Goal: Task Accomplishment & Management: Manage account settings

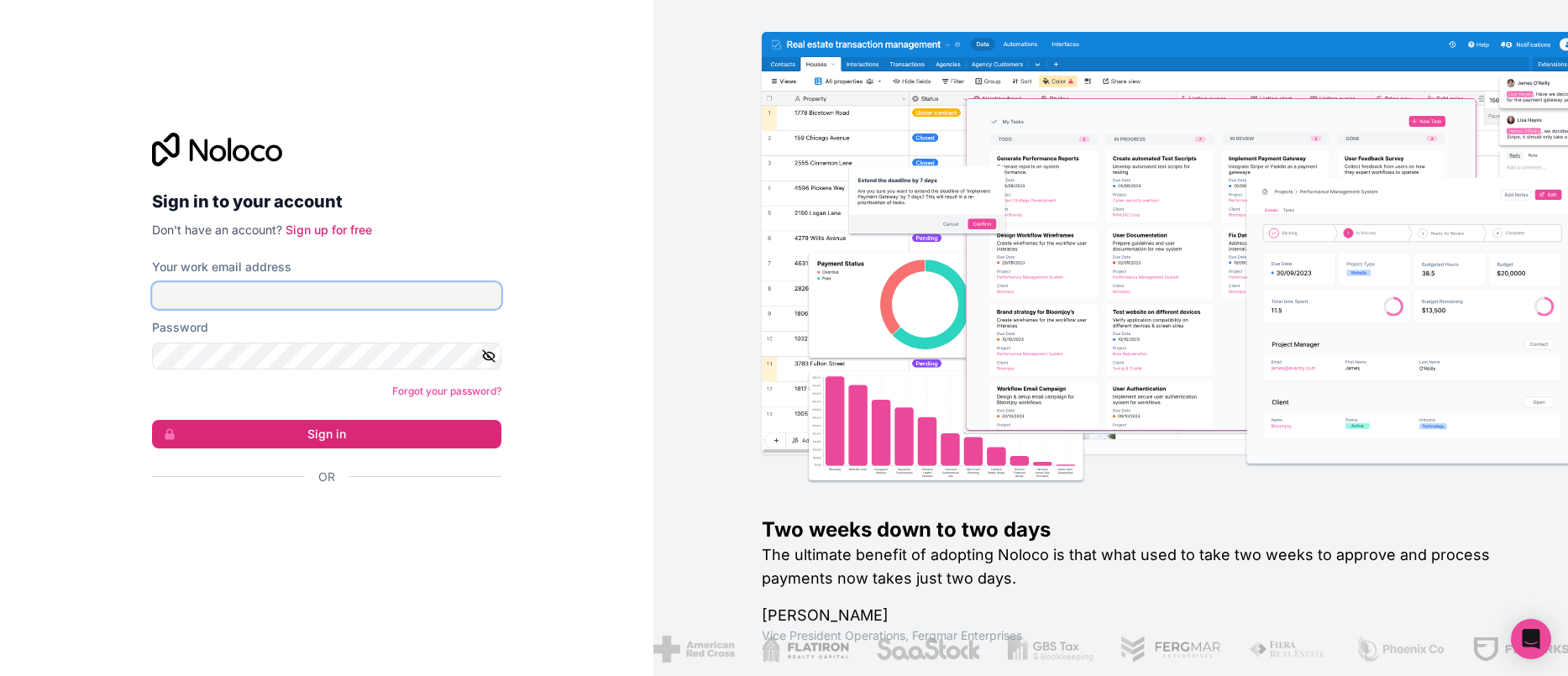
click at [259, 303] on input "Your work email address" at bounding box center [327, 295] width 349 height 27
type input "**********"
click at [152, 420] on button "Sign in" at bounding box center [327, 434] width 349 height 29
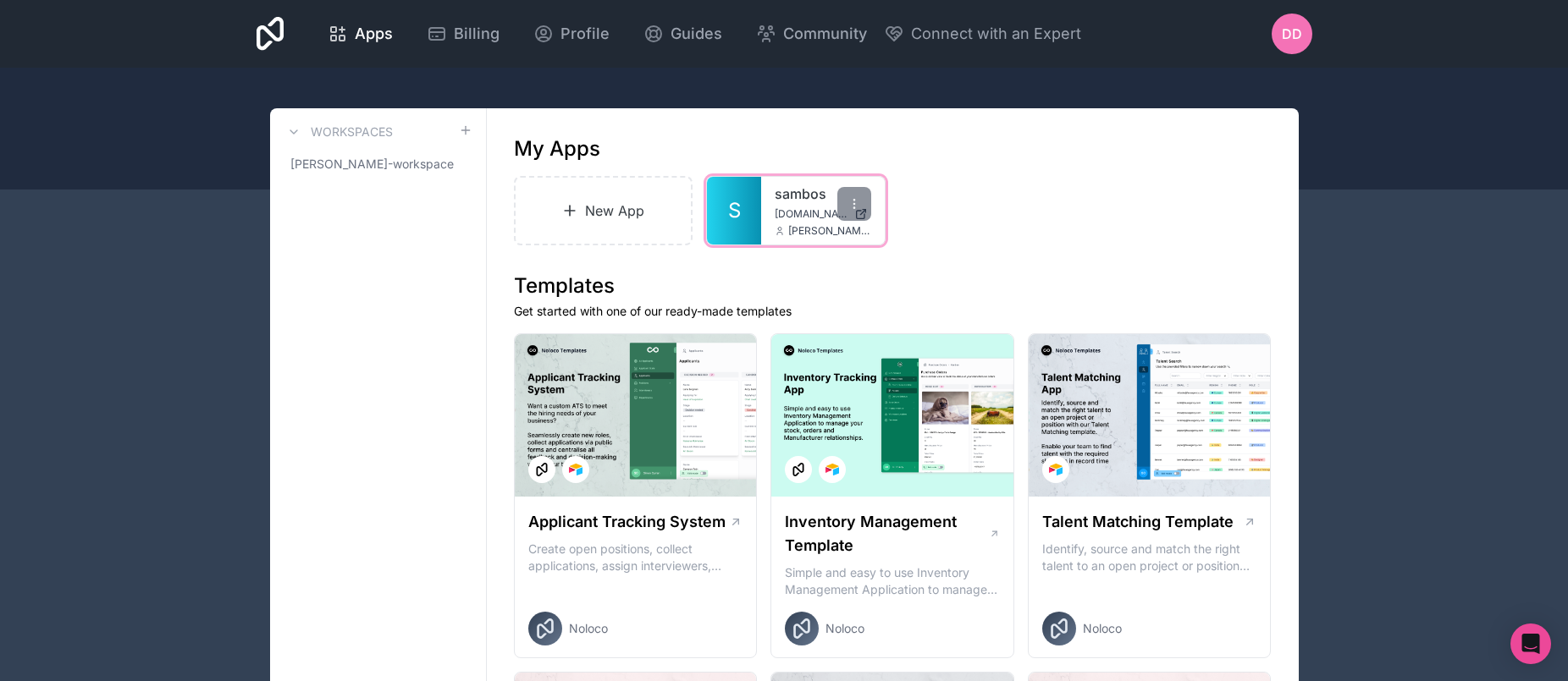
click at [765, 209] on div "sambos [DOMAIN_NAME] [PERSON_NAME][EMAIL_ADDRESS][DOMAIN_NAME]" at bounding box center [823, 211] width 124 height 68
click at [1293, 30] on span "DD" at bounding box center [1292, 34] width 20 height 20
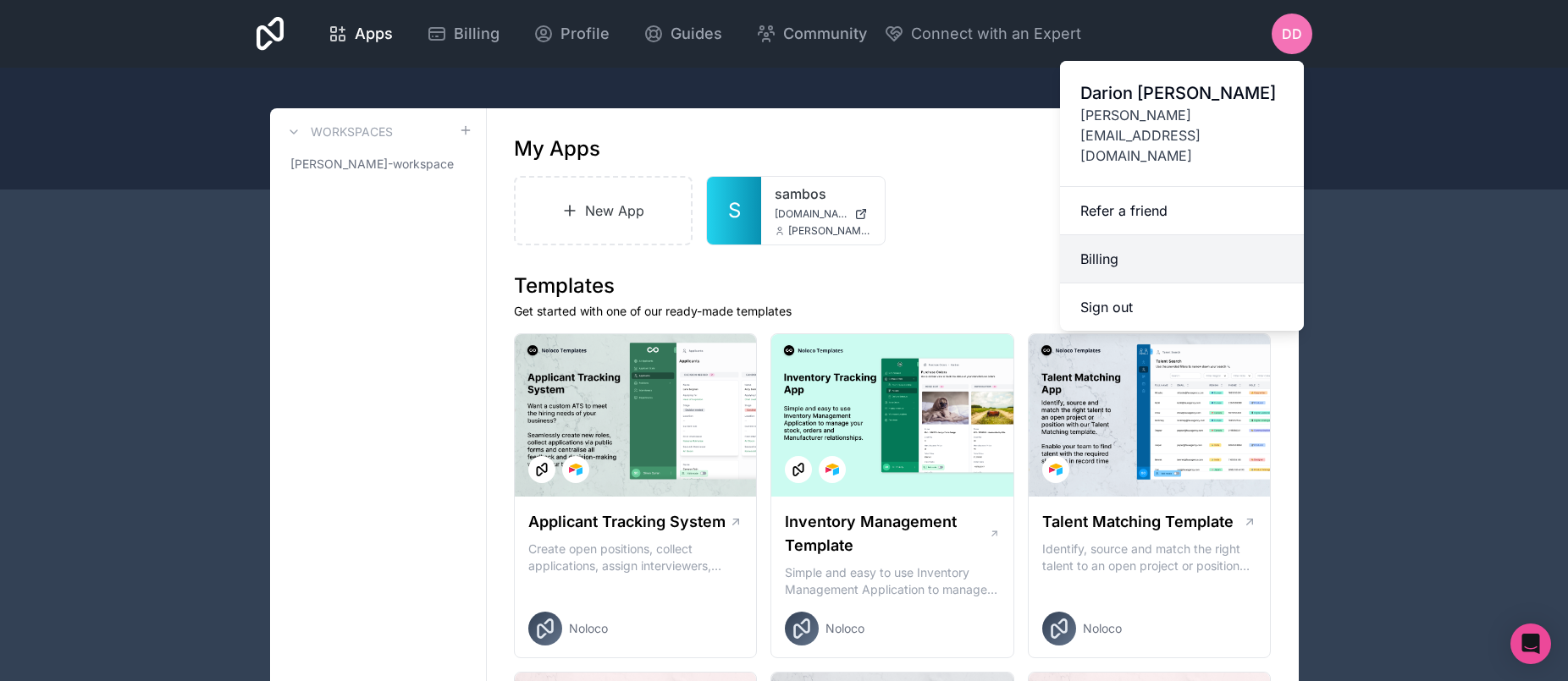
click at [1119, 236] on link "Billing" at bounding box center [1182, 259] width 244 height 49
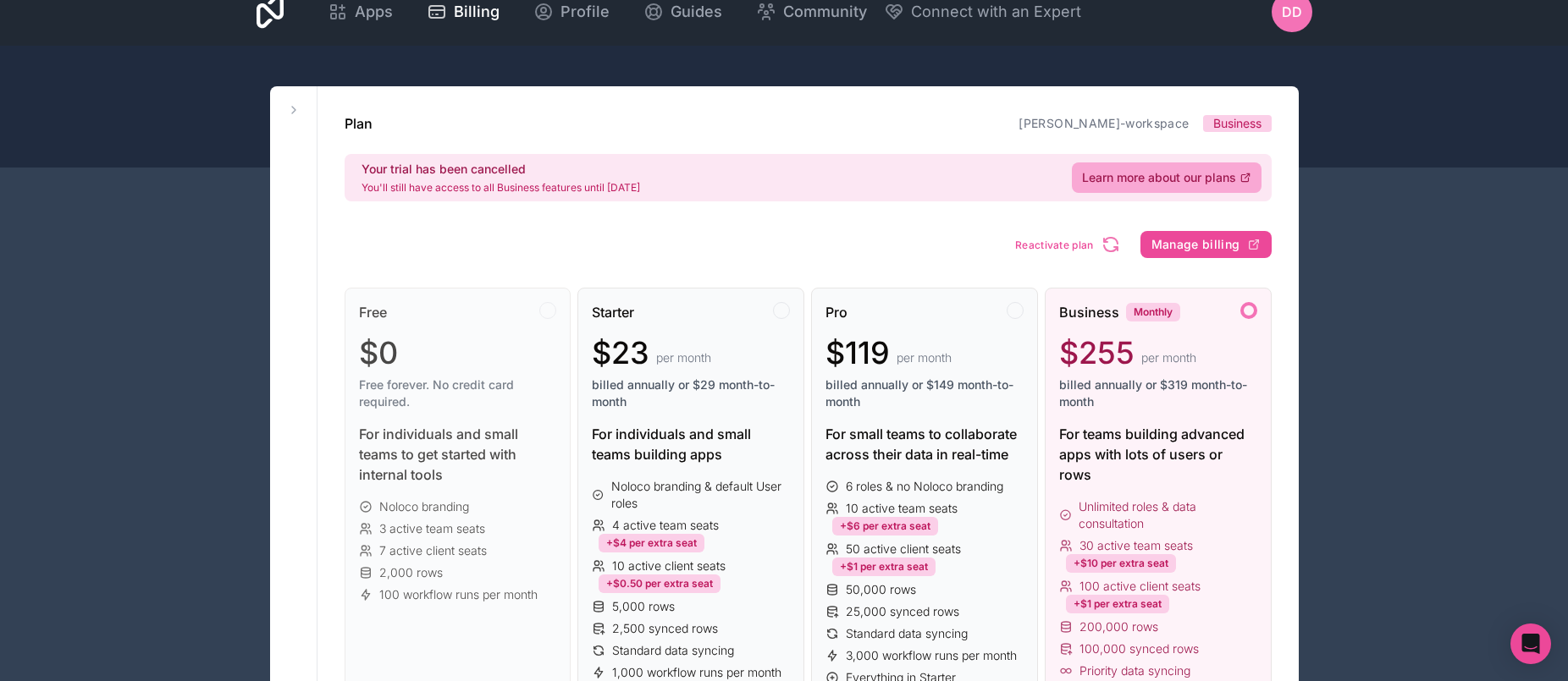
scroll to position [27, 0]
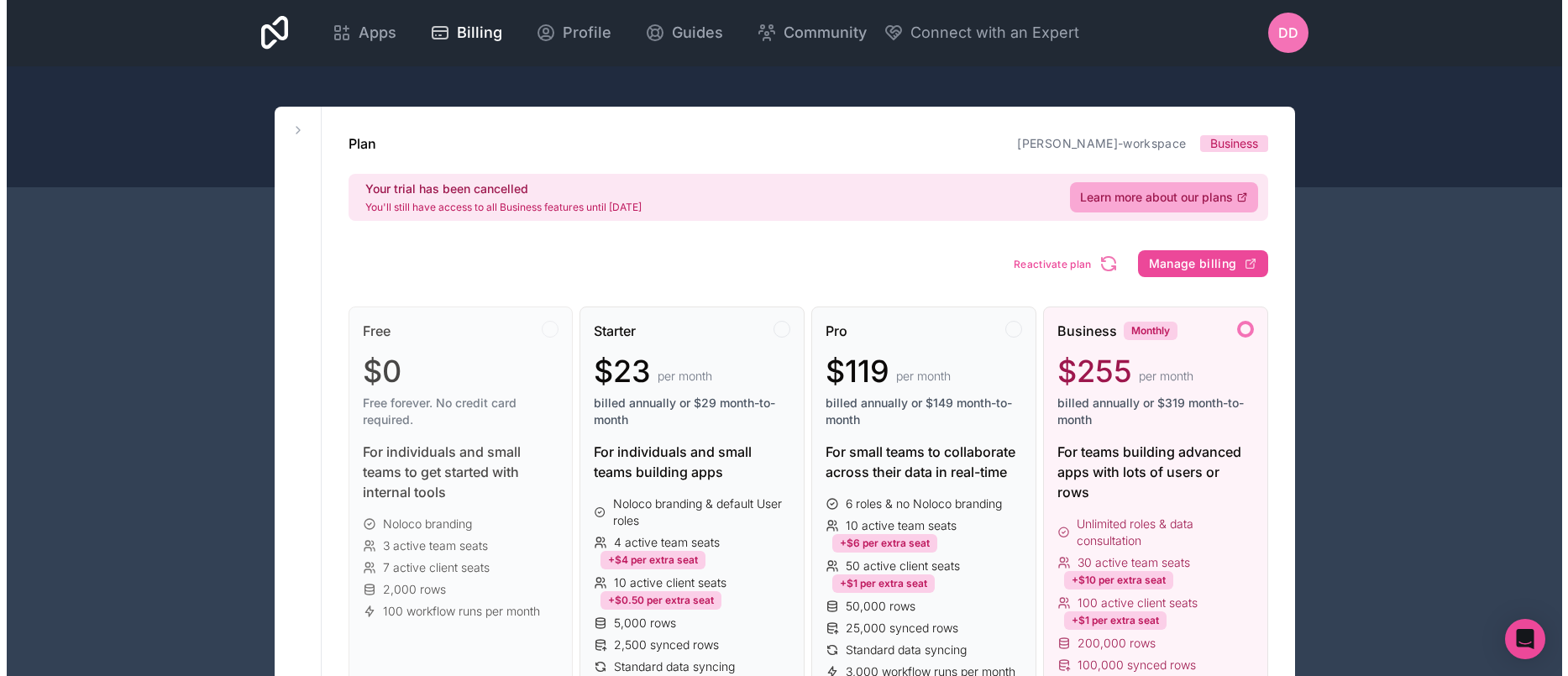
scroll to position [0, 0]
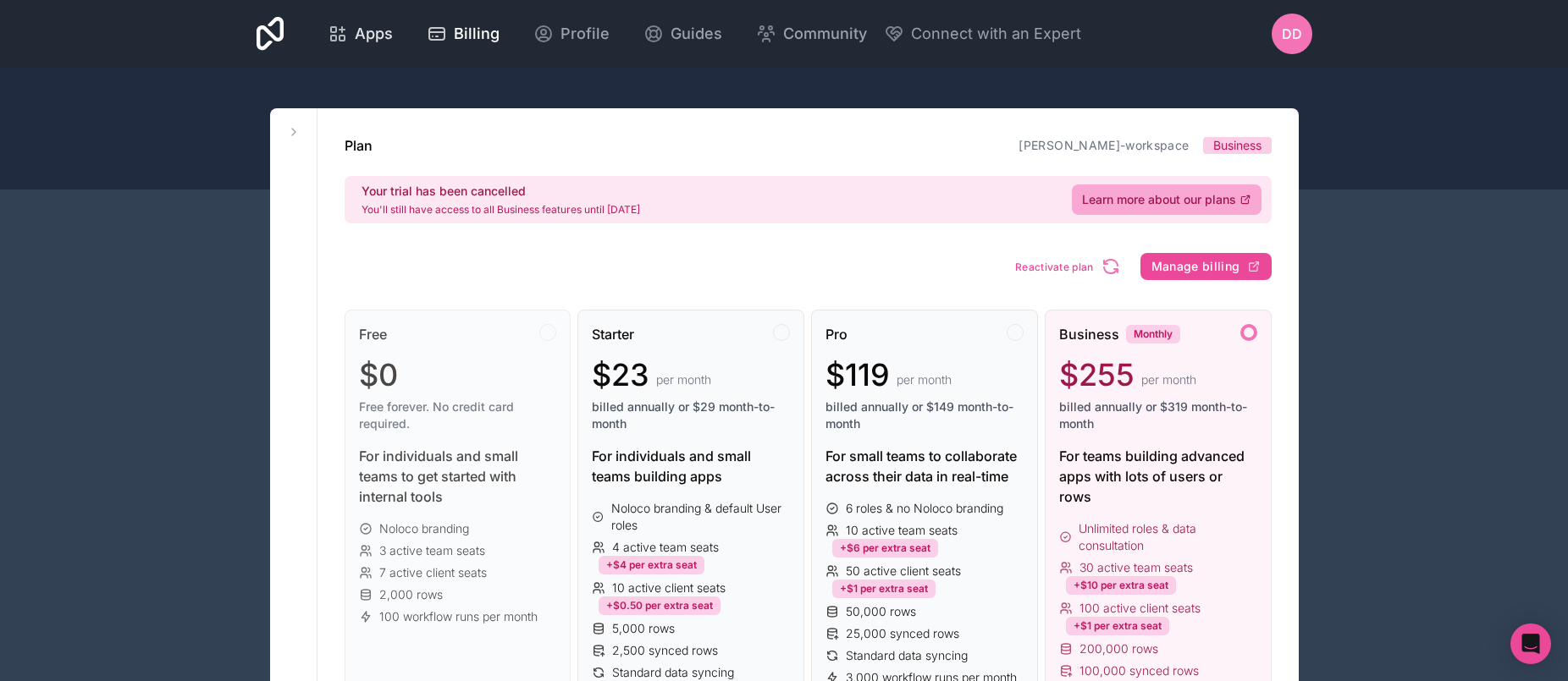
click at [368, 32] on span "Apps" at bounding box center [373, 34] width 38 height 24
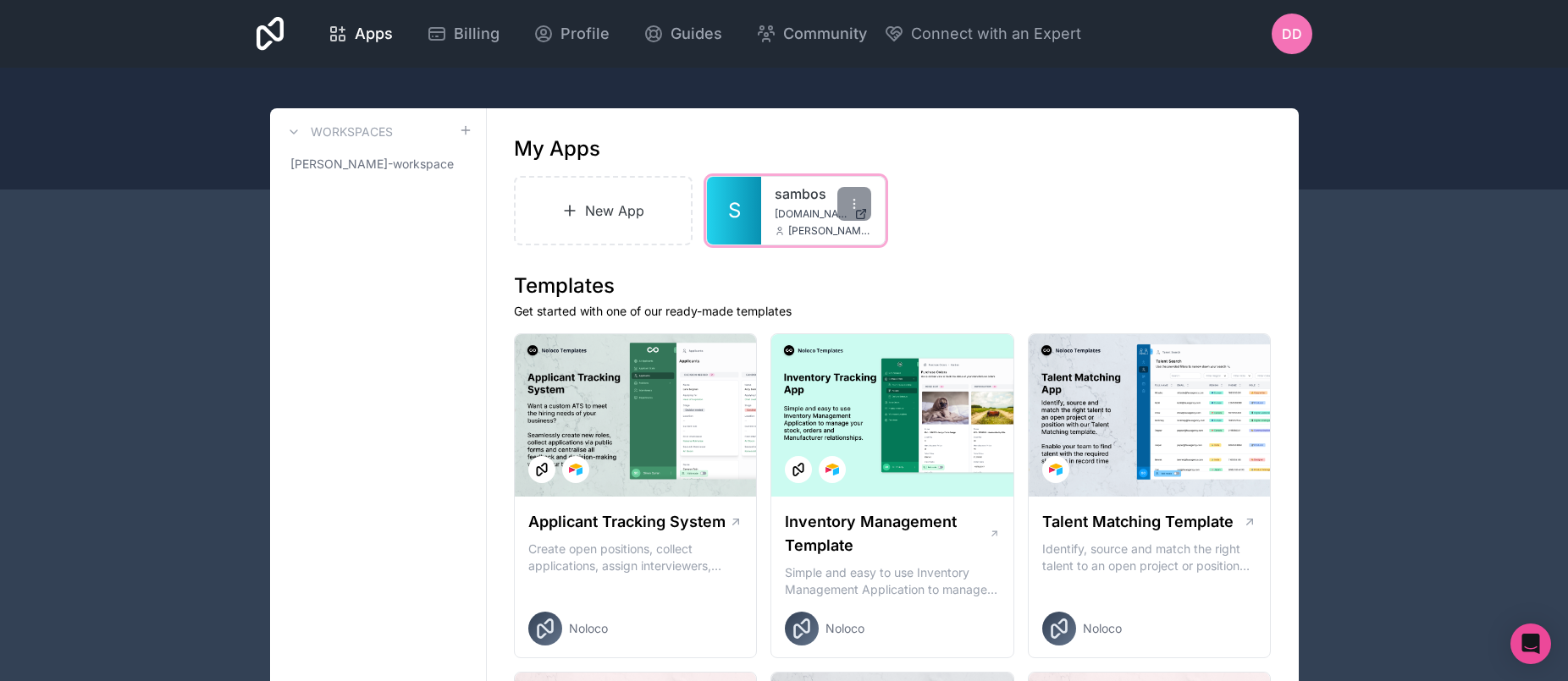
click at [811, 221] on div "sambos [DOMAIN_NAME] [PERSON_NAME][EMAIL_ADDRESS][DOMAIN_NAME]" at bounding box center [823, 211] width 124 height 68
click at [765, 206] on div "sambos [DOMAIN_NAME] [PERSON_NAME][EMAIL_ADDRESS][DOMAIN_NAME]" at bounding box center [823, 211] width 124 height 68
click at [741, 206] on link "S" at bounding box center [733, 211] width 54 height 68
